Goal: Task Accomplishment & Management: Use online tool/utility

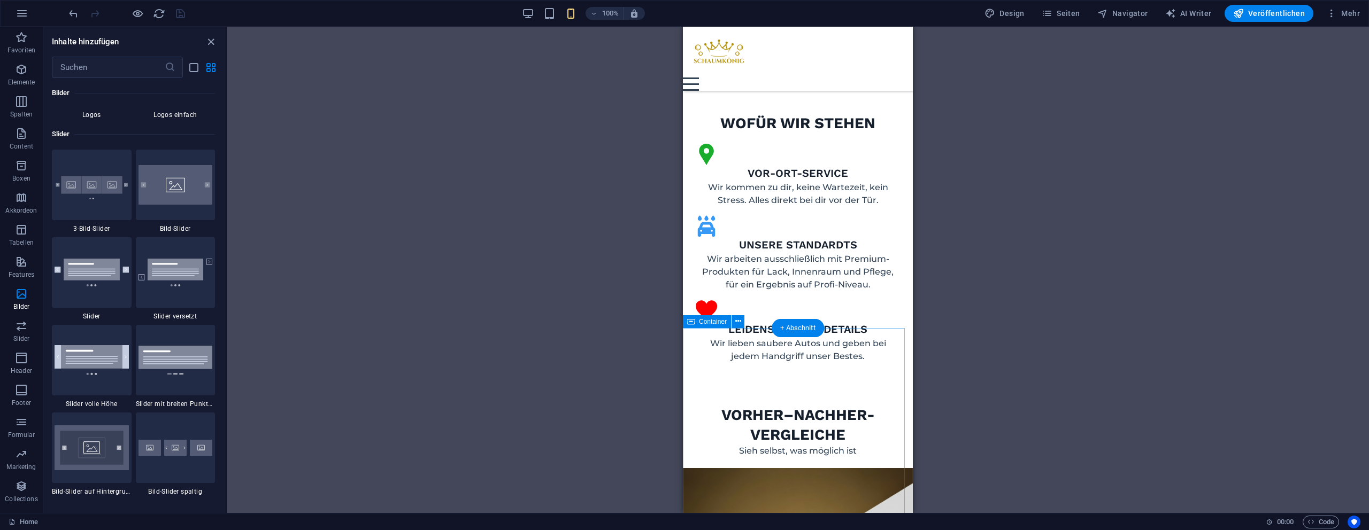
scroll to position [1194, 0]
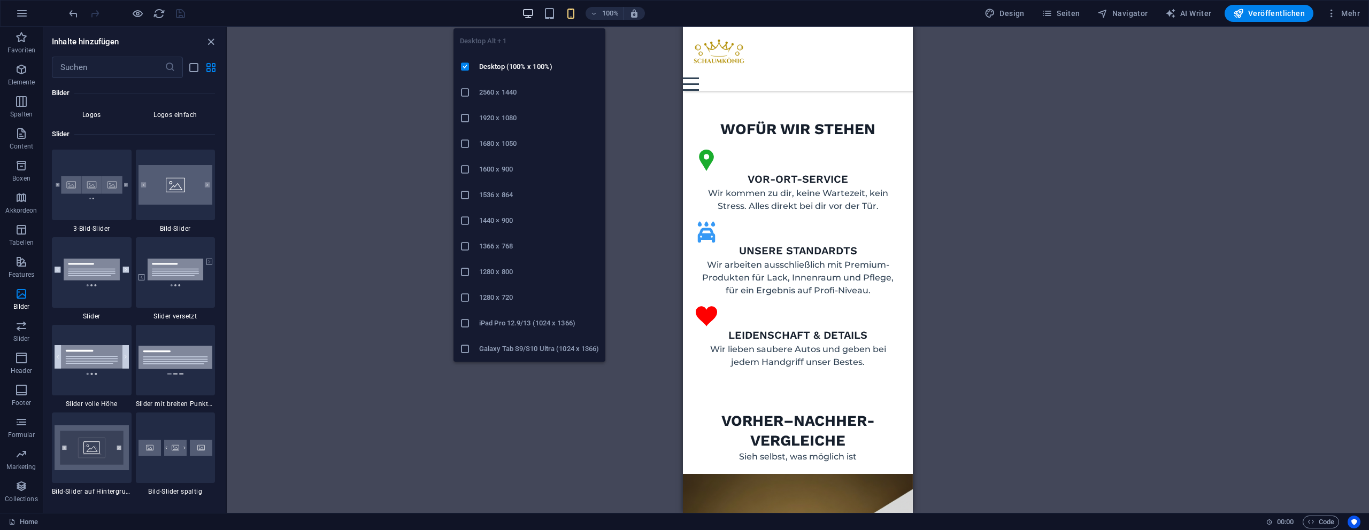
click at [534, 9] on icon "button" at bounding box center [528, 13] width 12 height 12
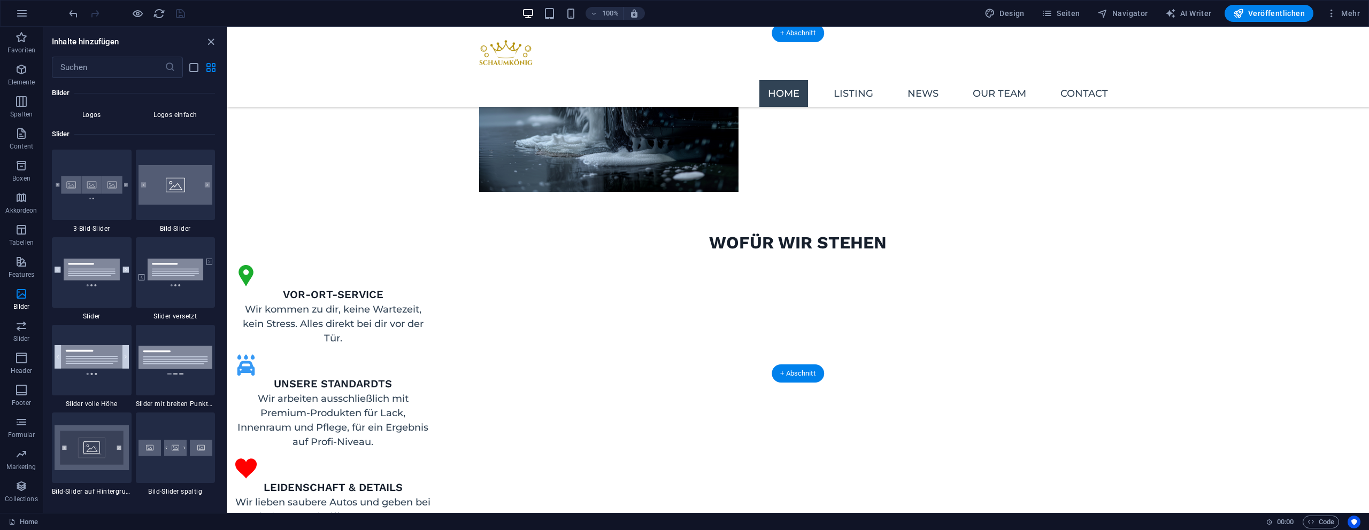
scroll to position [1019, 0]
click at [141, 18] on icon "button" at bounding box center [138, 13] width 12 height 12
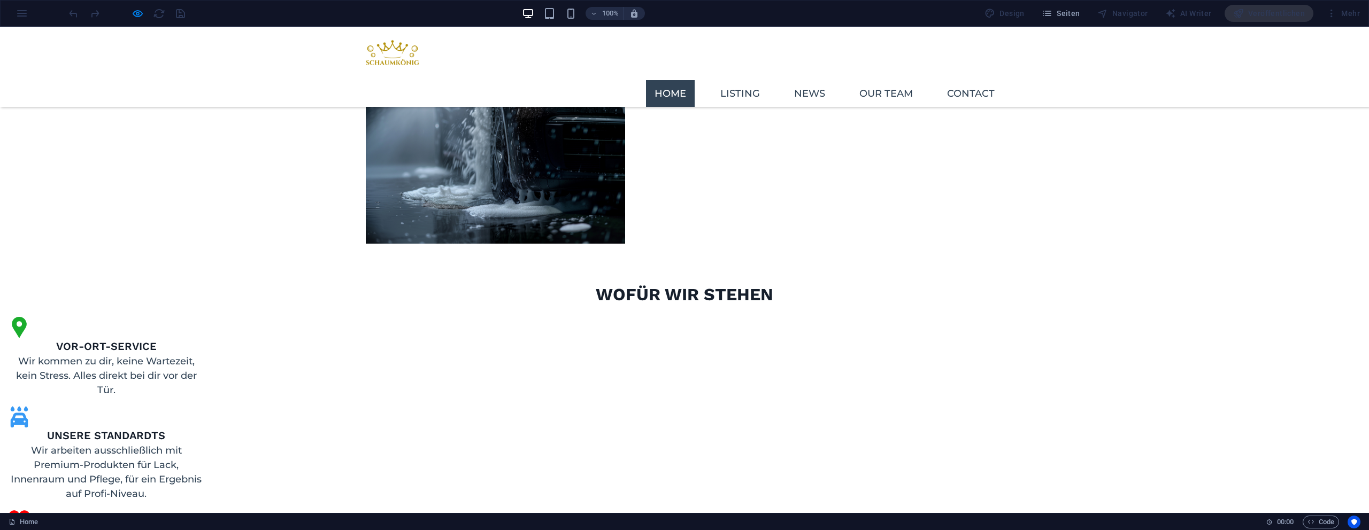
scroll to position [998, 0]
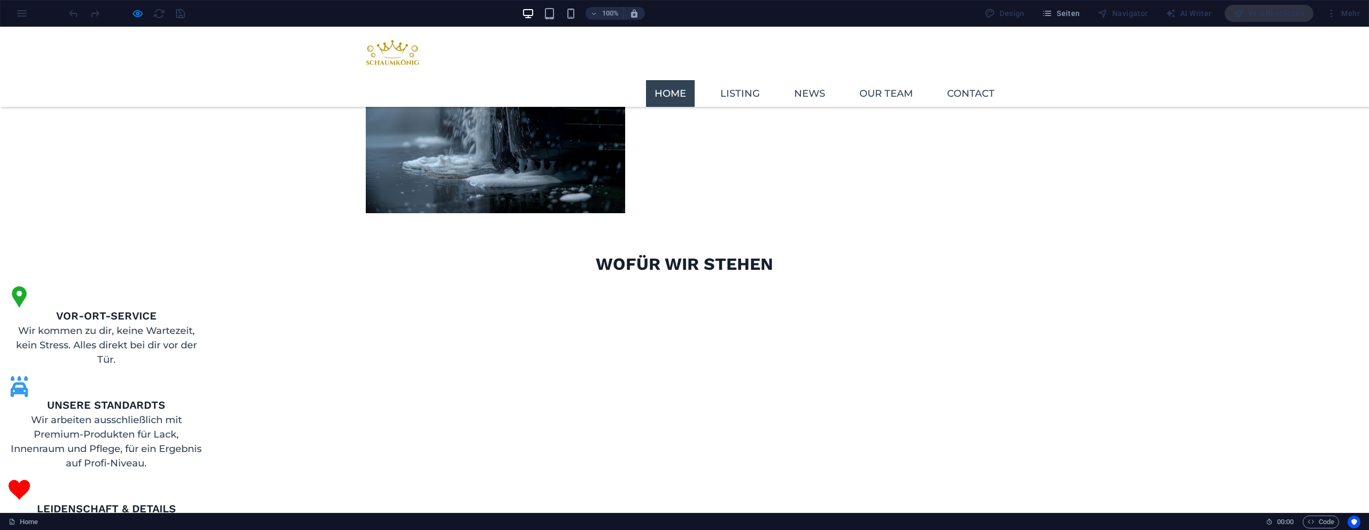
drag, startPoint x: 656, startPoint y: 381, endPoint x: 641, endPoint y: 390, distance: 16.8
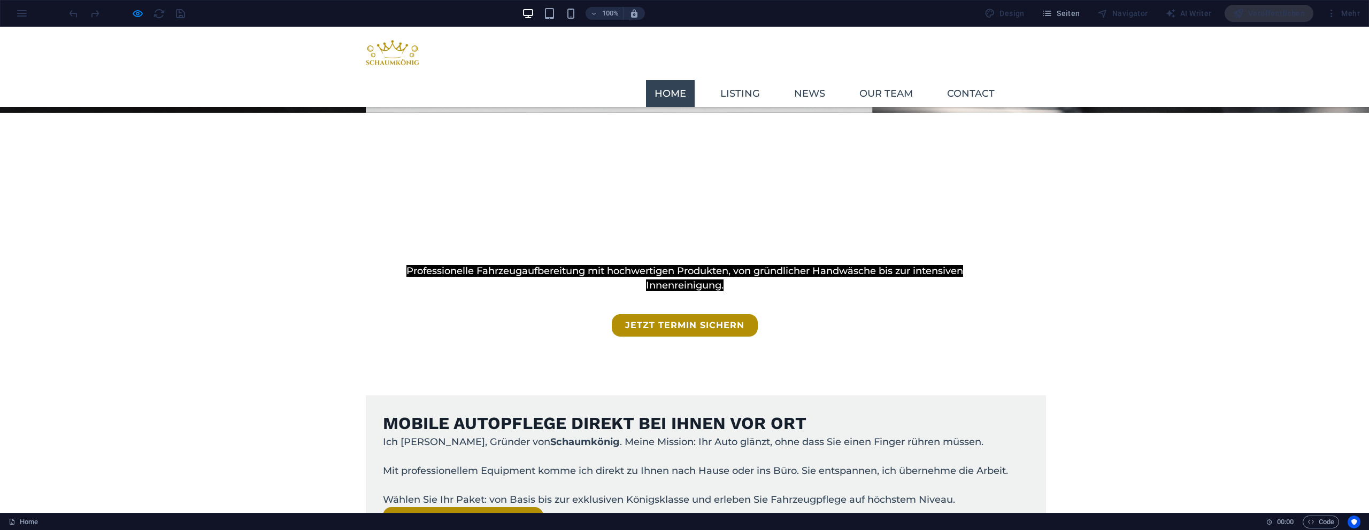
scroll to position [403, 0]
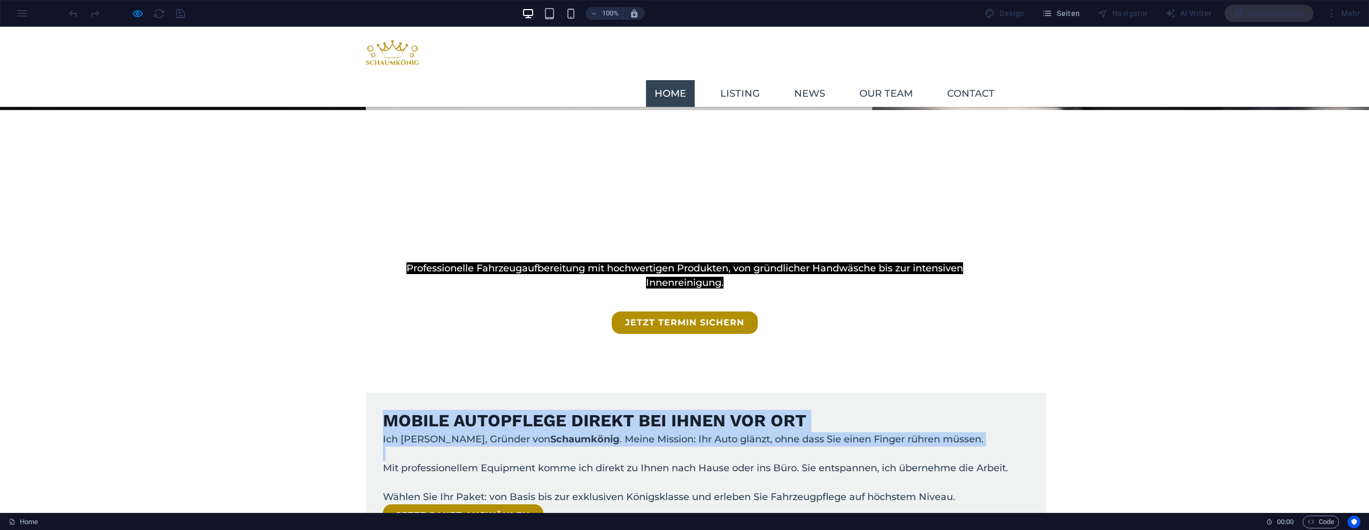
drag, startPoint x: 378, startPoint y: 165, endPoint x: 568, endPoint y: 233, distance: 202.1
click at [573, 393] on div "Mobile Autopflege direkt bei Ihnen vor Ort Ich [PERSON_NAME], Gründer von Schau…" at bounding box center [706, 468] width 680 height 151
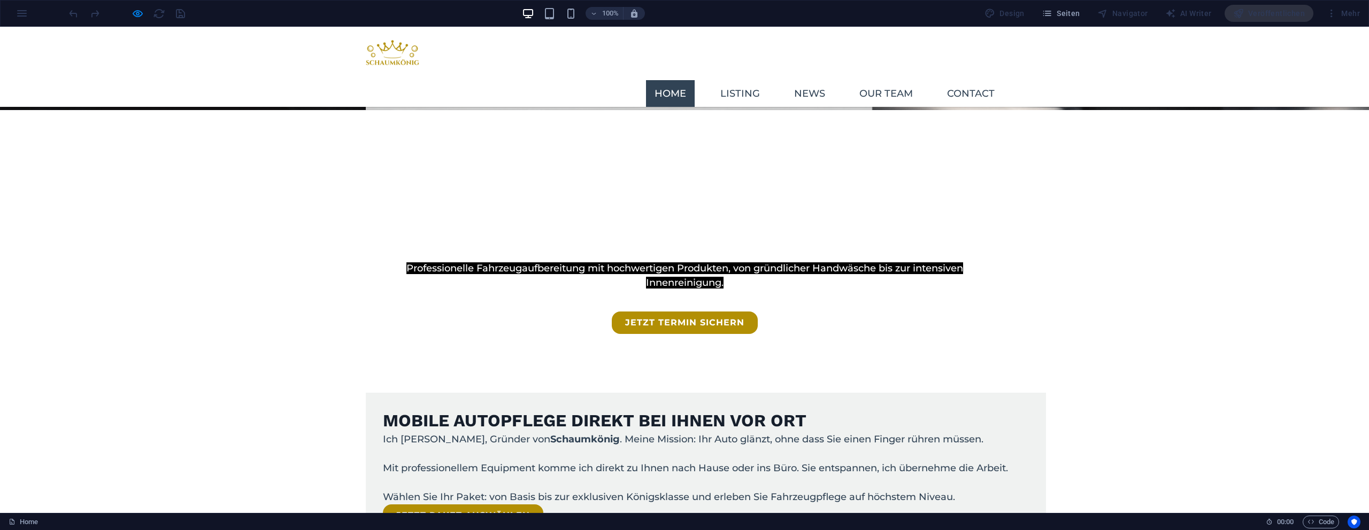
click at [560, 447] on p at bounding box center [706, 454] width 646 height 14
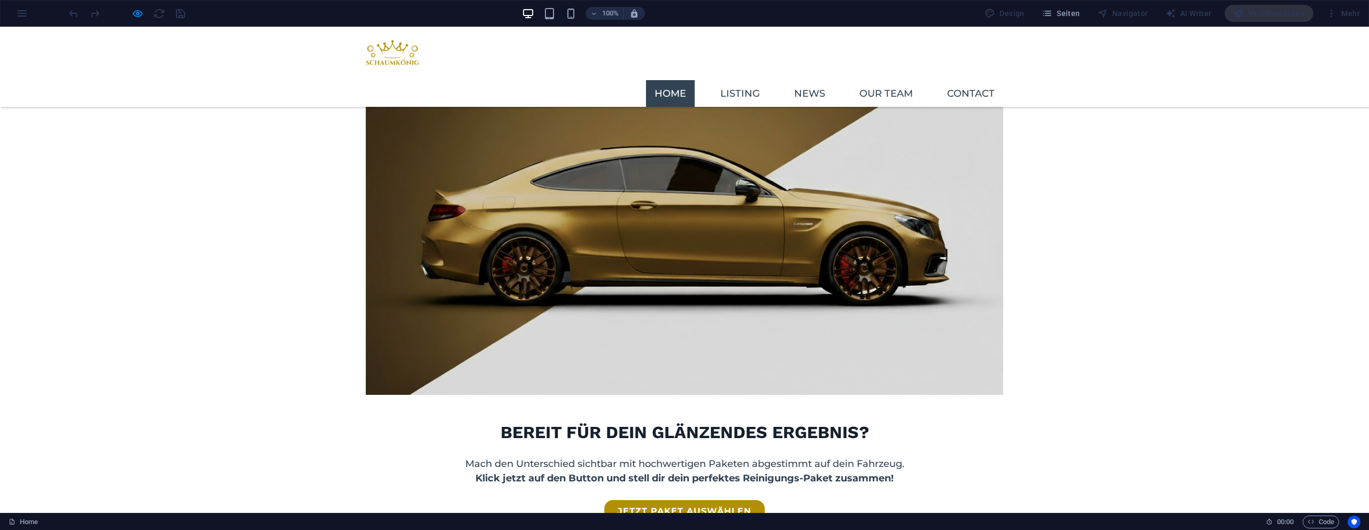
scroll to position [1454, 0]
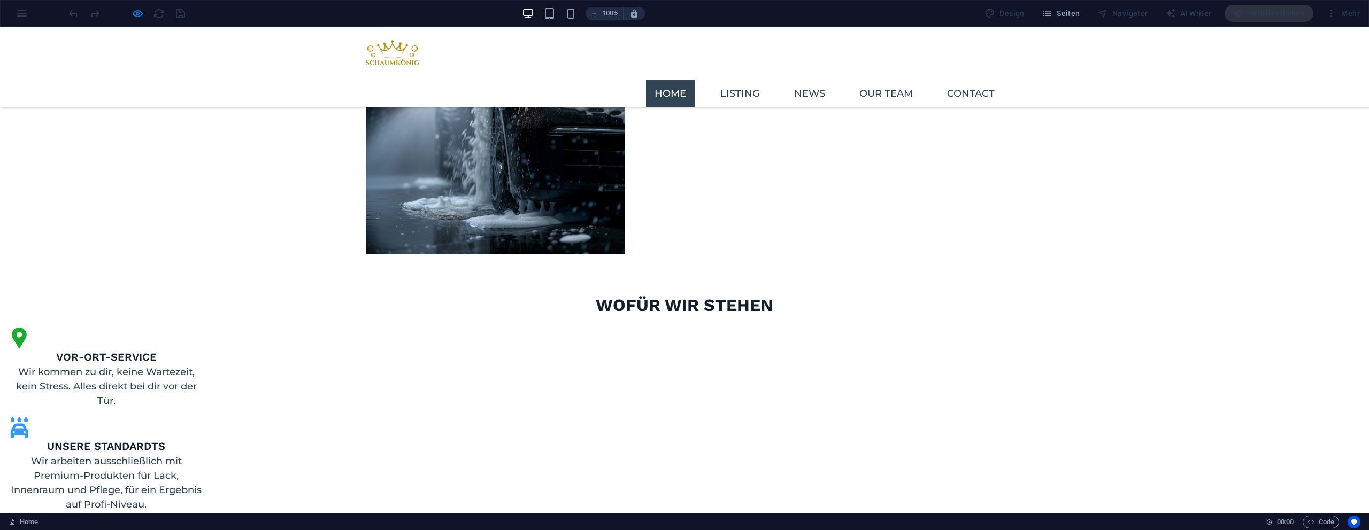
scroll to position [959, 0]
drag, startPoint x: 649, startPoint y: 425, endPoint x: 669, endPoint y: 367, distance: 60.9
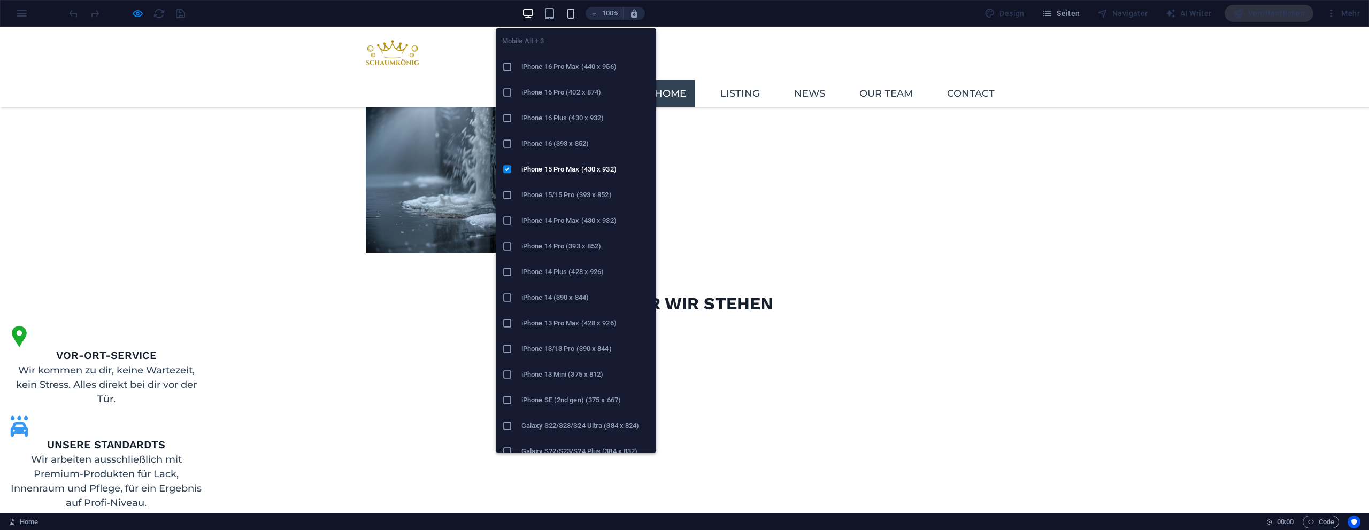
click at [575, 13] on icon "button" at bounding box center [571, 13] width 12 height 12
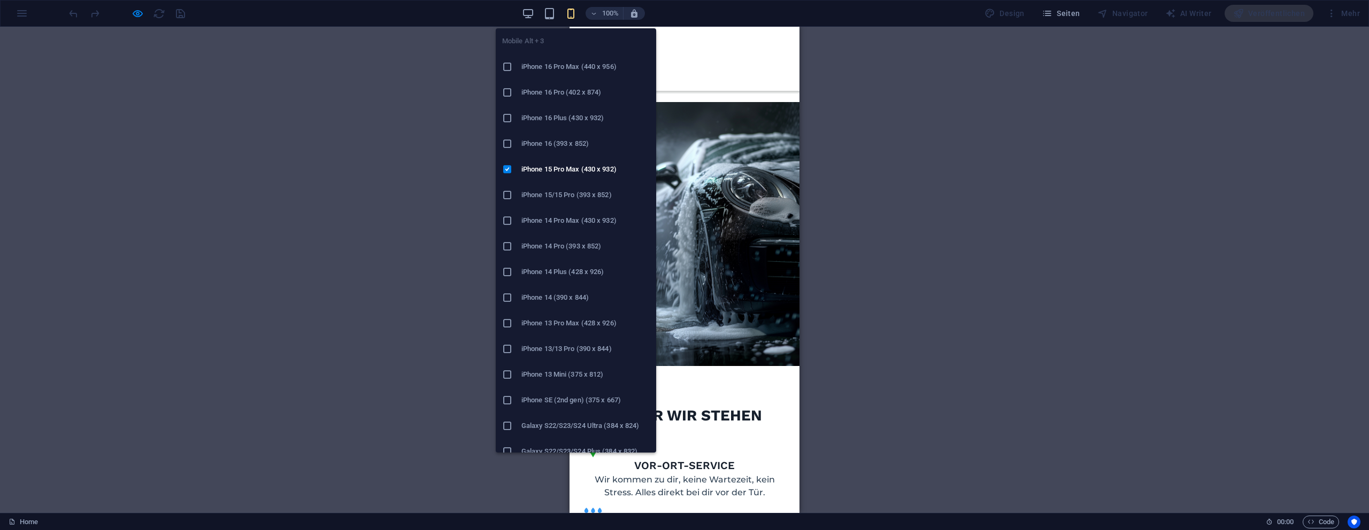
scroll to position [1117, 0]
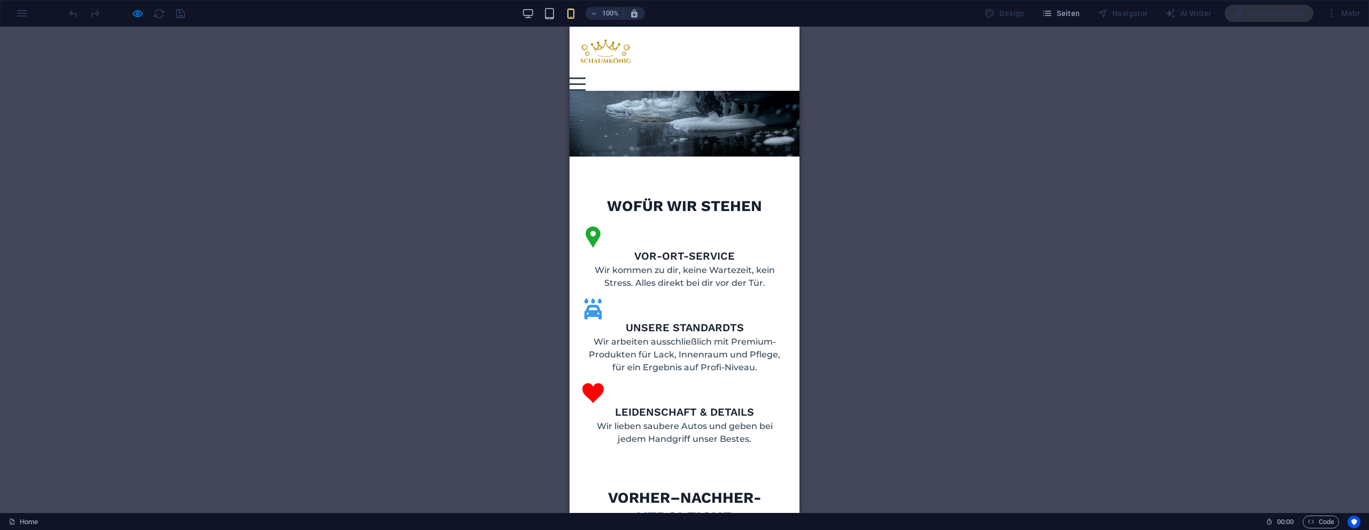
drag, startPoint x: 676, startPoint y: 396, endPoint x: 675, endPoint y: 415, distance: 19.3
type input "59"
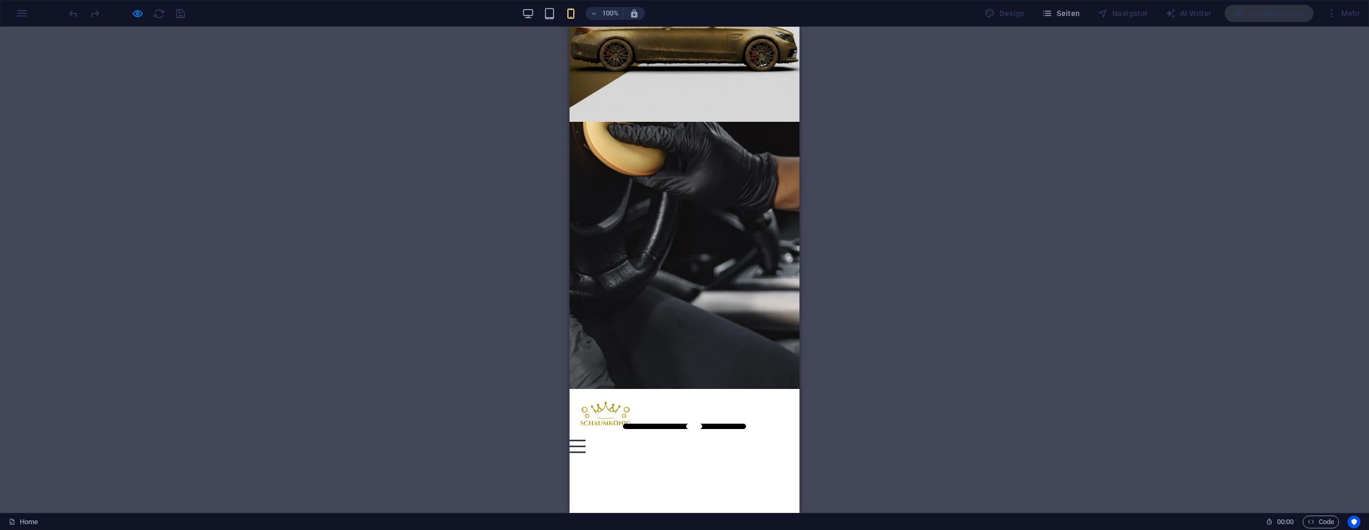
scroll to position [0, 0]
